Goal: Task Accomplishment & Management: Manage account settings

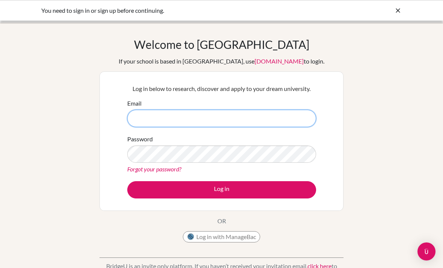
type input "[EMAIL_ADDRESS][DOMAIN_NAME]"
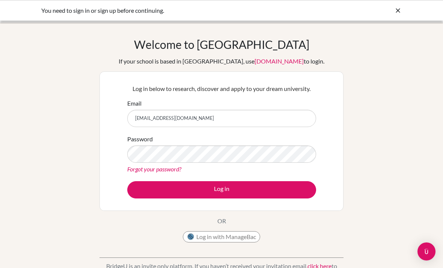
click at [222, 189] on button "Log in" at bounding box center [221, 189] width 189 height 17
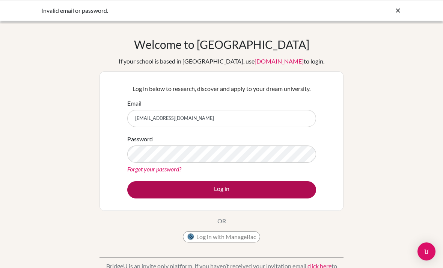
click at [300, 182] on button "Log in" at bounding box center [221, 189] width 189 height 17
click at [292, 189] on button "Log in" at bounding box center [221, 189] width 189 height 17
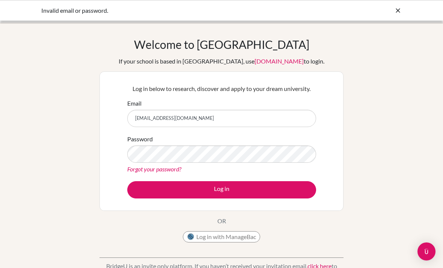
click at [394, 145] on div "Welcome to BridgeU If your school is based in China, use app.bridge-u.com.cn to…" at bounding box center [221, 161] width 443 height 246
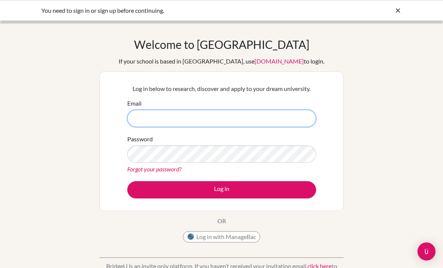
type input "[EMAIL_ADDRESS][DOMAIN_NAME]"
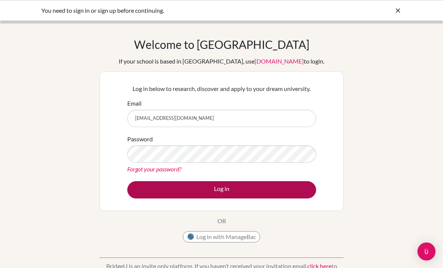
click at [263, 186] on button "Log in" at bounding box center [221, 189] width 189 height 17
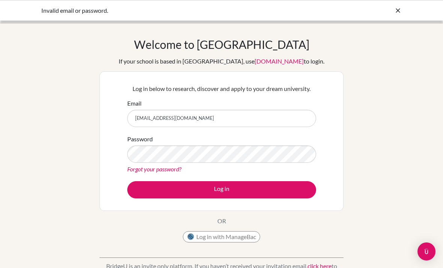
click at [402, 11] on icon at bounding box center [399, 11] width 8 height 8
